Goal: Information Seeking & Learning: Learn about a topic

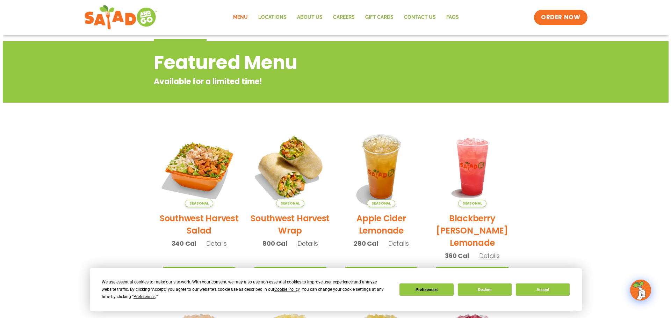
scroll to position [105, 0]
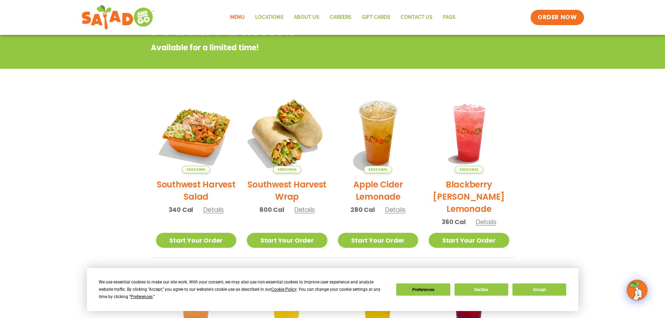
click at [291, 118] on img at bounding box center [287, 133] width 95 height 95
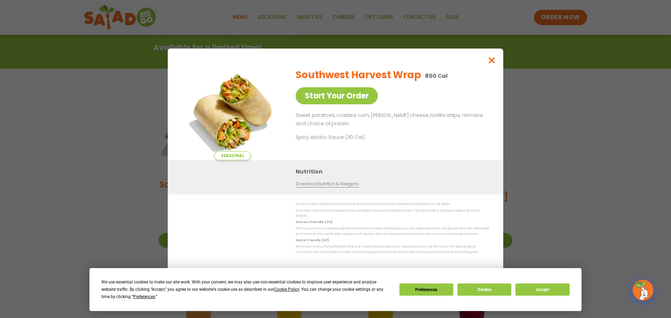
click at [95, 155] on div "Seasonal Start Your Order Southwest Harvest Wrap 800 Cal Start Your Order Sweet…" at bounding box center [335, 159] width 671 height 318
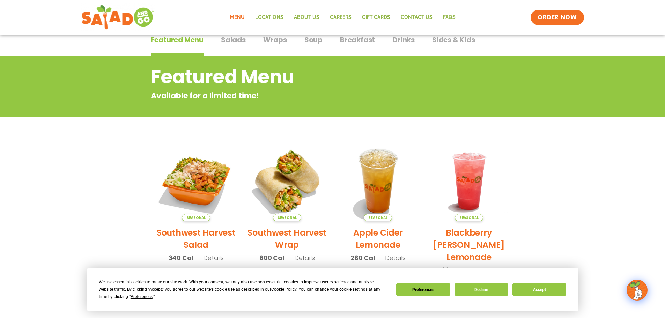
scroll to position [0, 0]
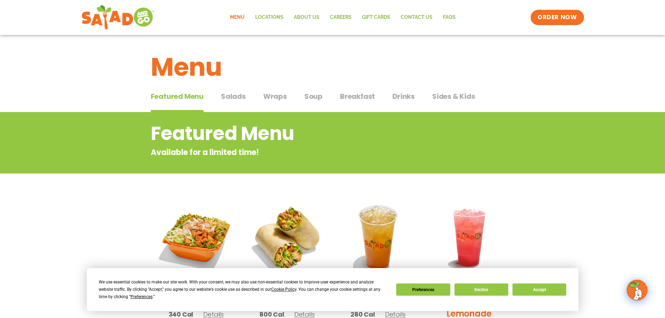
click at [269, 94] on span "Wraps" at bounding box center [275, 96] width 24 height 10
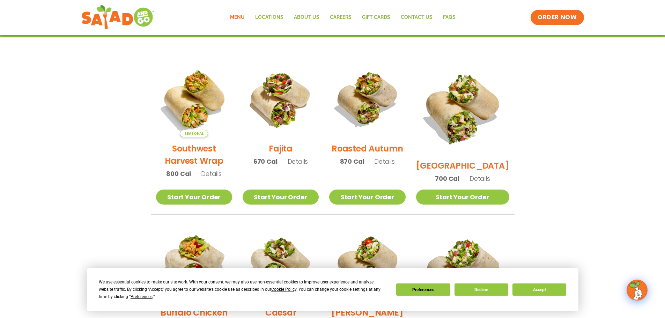
scroll to position [175, 0]
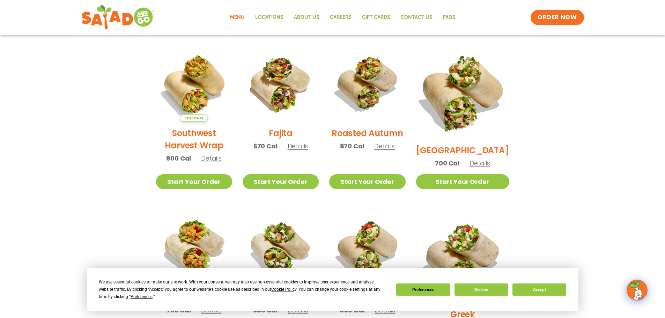
click at [488, 97] on img at bounding box center [462, 92] width 109 height 109
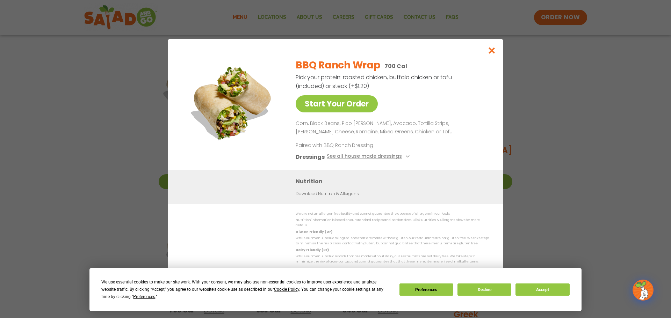
click at [79, 121] on div "Start Your Order BBQ Ranch Wrap 700 Cal Pick your protein: roasted chicken, buf…" at bounding box center [335, 159] width 671 height 318
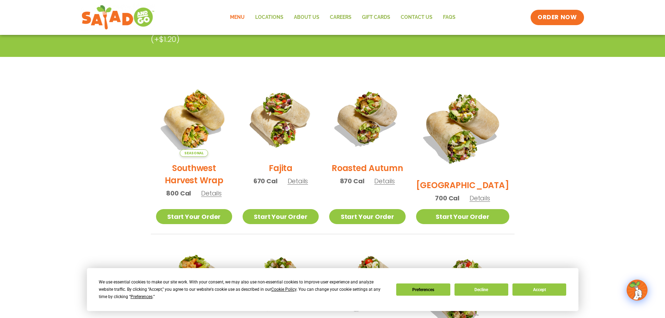
scroll to position [0, 0]
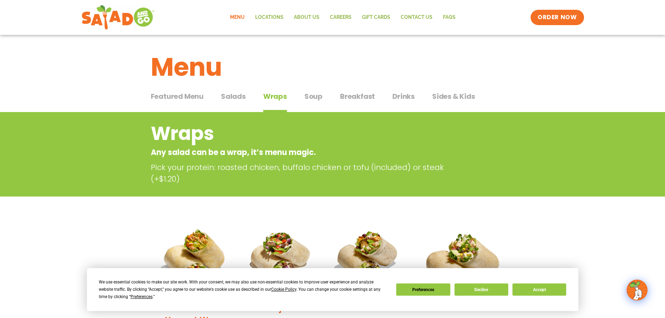
click at [347, 99] on span "Breakfast" at bounding box center [357, 96] width 35 height 10
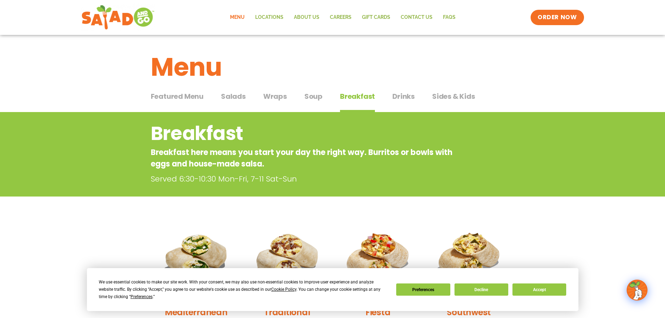
click at [398, 97] on span "Drinks" at bounding box center [404, 96] width 22 height 10
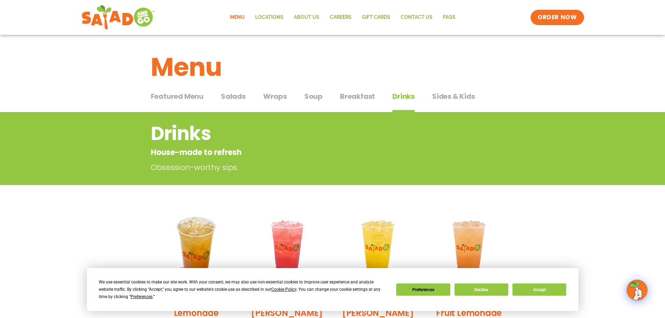
click at [466, 99] on span "Sides & Kids" at bounding box center [453, 96] width 43 height 10
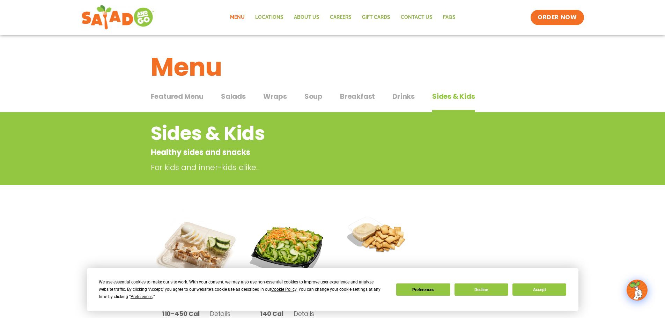
click at [274, 95] on span "Wraps" at bounding box center [275, 96] width 24 height 10
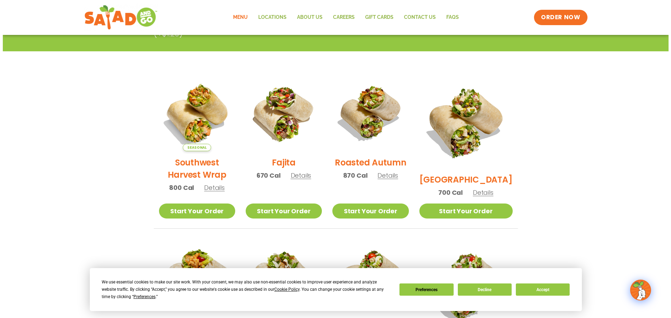
scroll to position [105, 0]
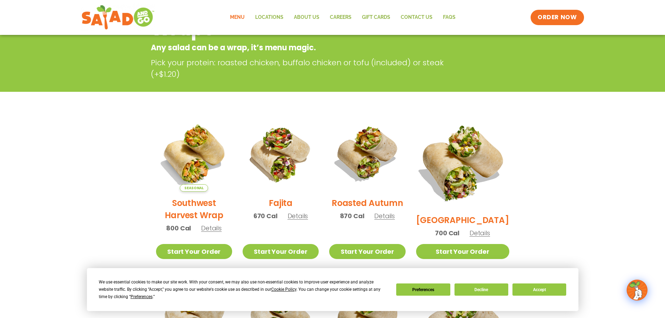
click at [471, 171] on img at bounding box center [462, 162] width 109 height 109
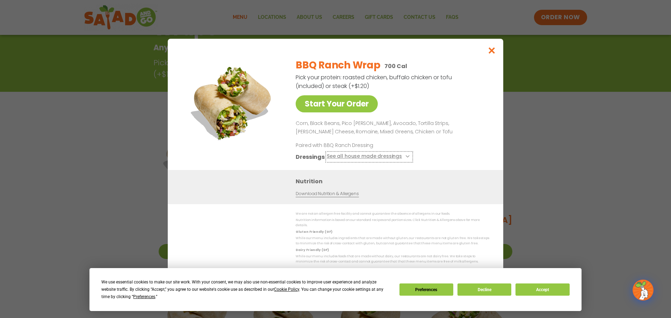
click at [405, 158] on icon at bounding box center [406, 156] width 3 height 3
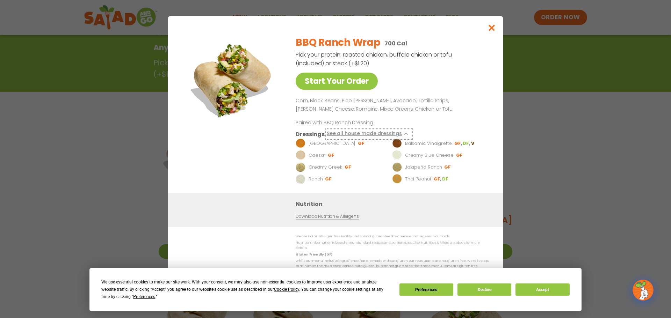
click at [405, 135] on icon at bounding box center [406, 133] width 3 height 3
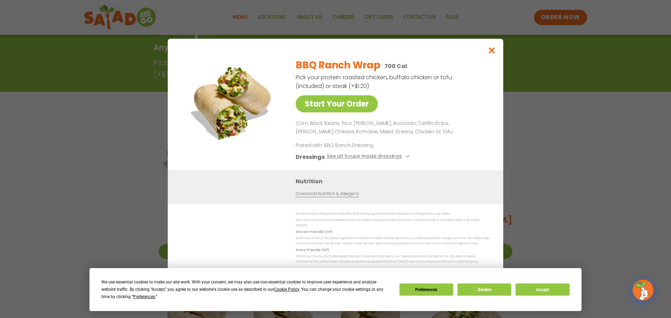
click at [73, 144] on div "Start Your Order BBQ Ranch Wrap 700 Cal Pick your protein: roasted chicken, buf…" at bounding box center [335, 159] width 671 height 318
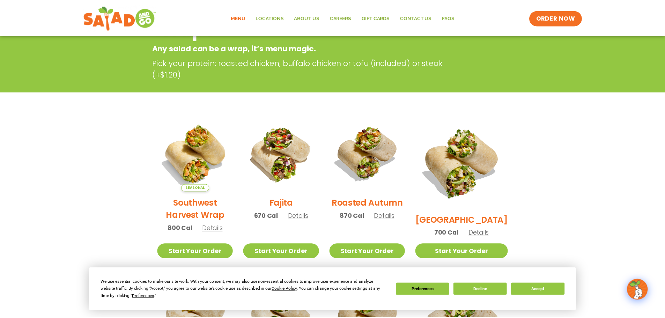
scroll to position [112, 0]
